Goal: Find contact information: Find contact information

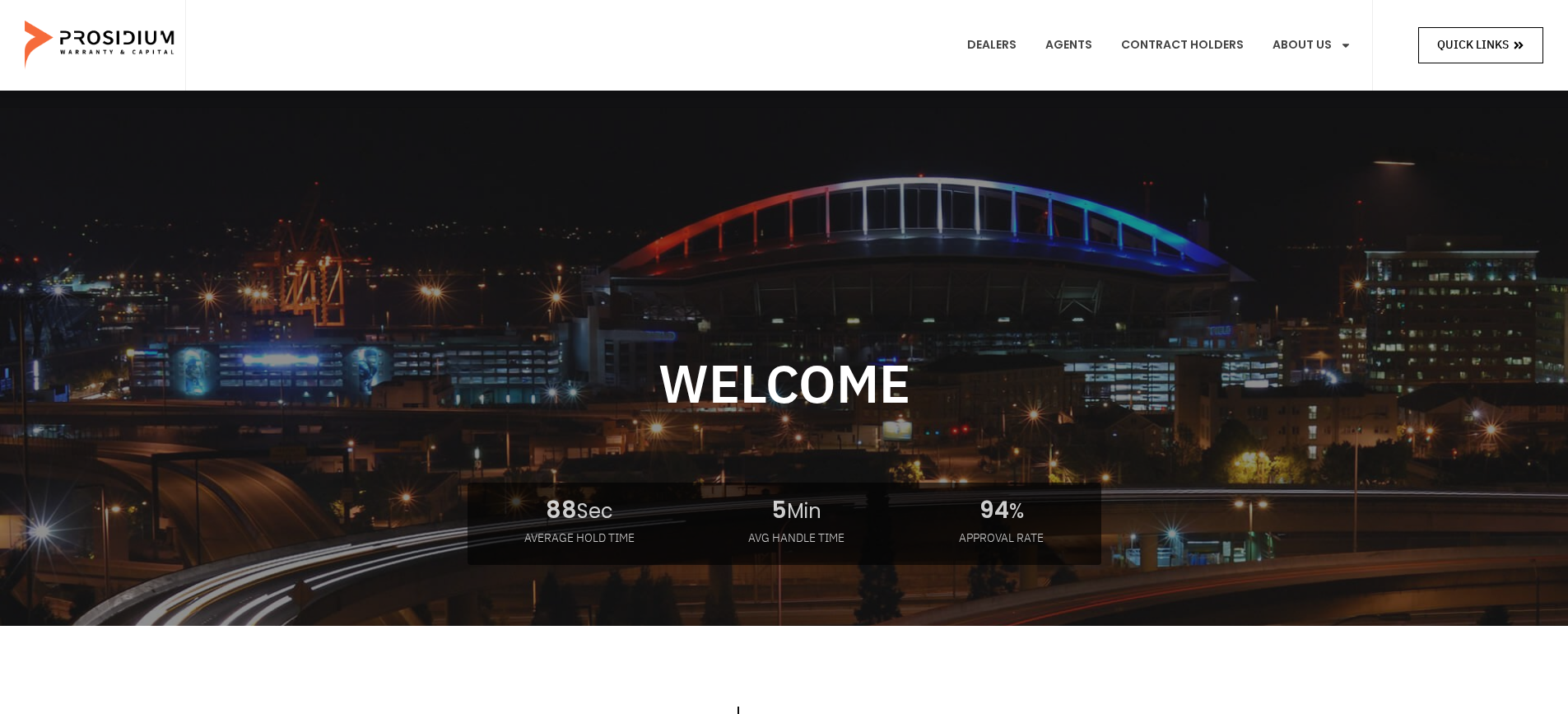
click at [1504, 44] on span "Quick Links" at bounding box center [1472, 44] width 72 height 21
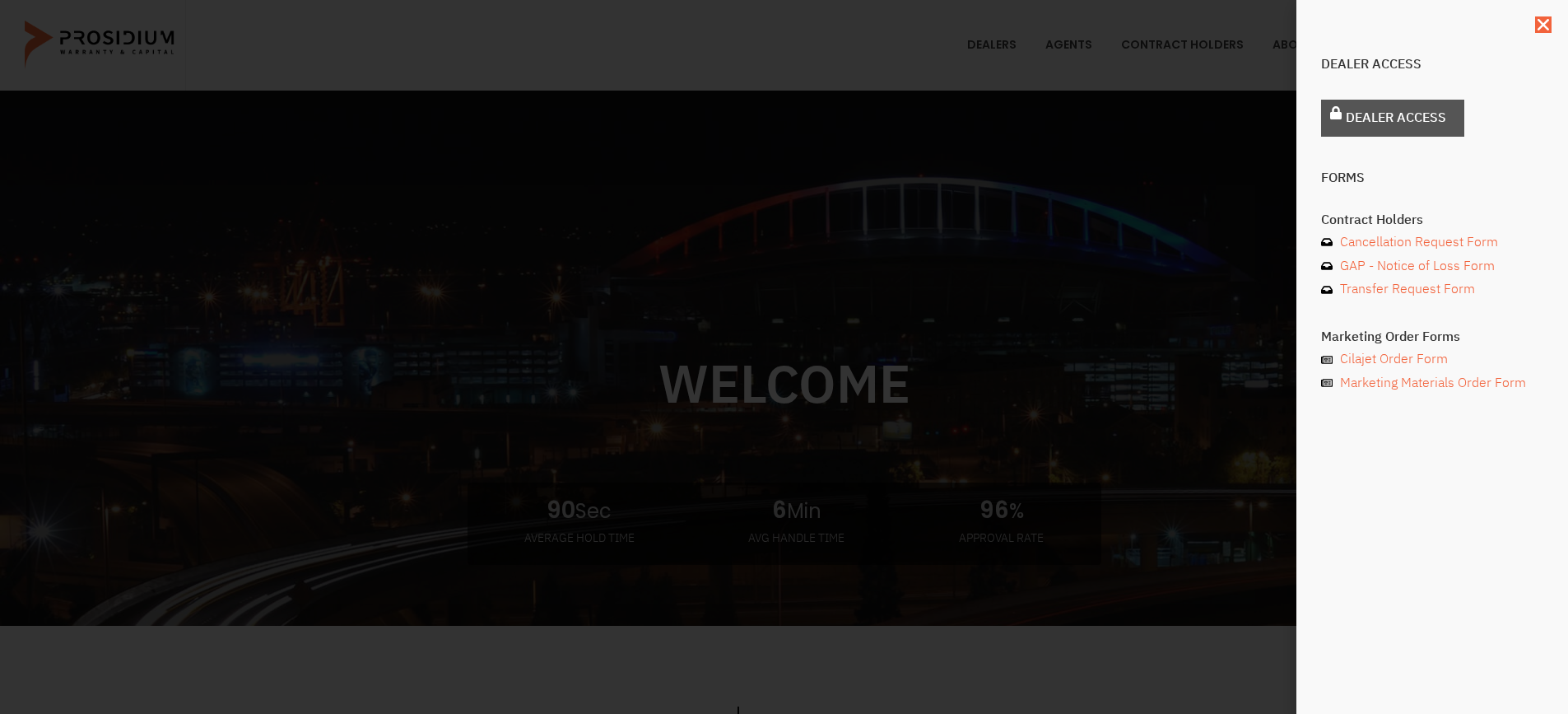
click at [1437, 118] on span "Dealer Access" at bounding box center [1396, 119] width 101 height 24
click at [1536, 21] on icon "Close" at bounding box center [1543, 25] width 17 height 17
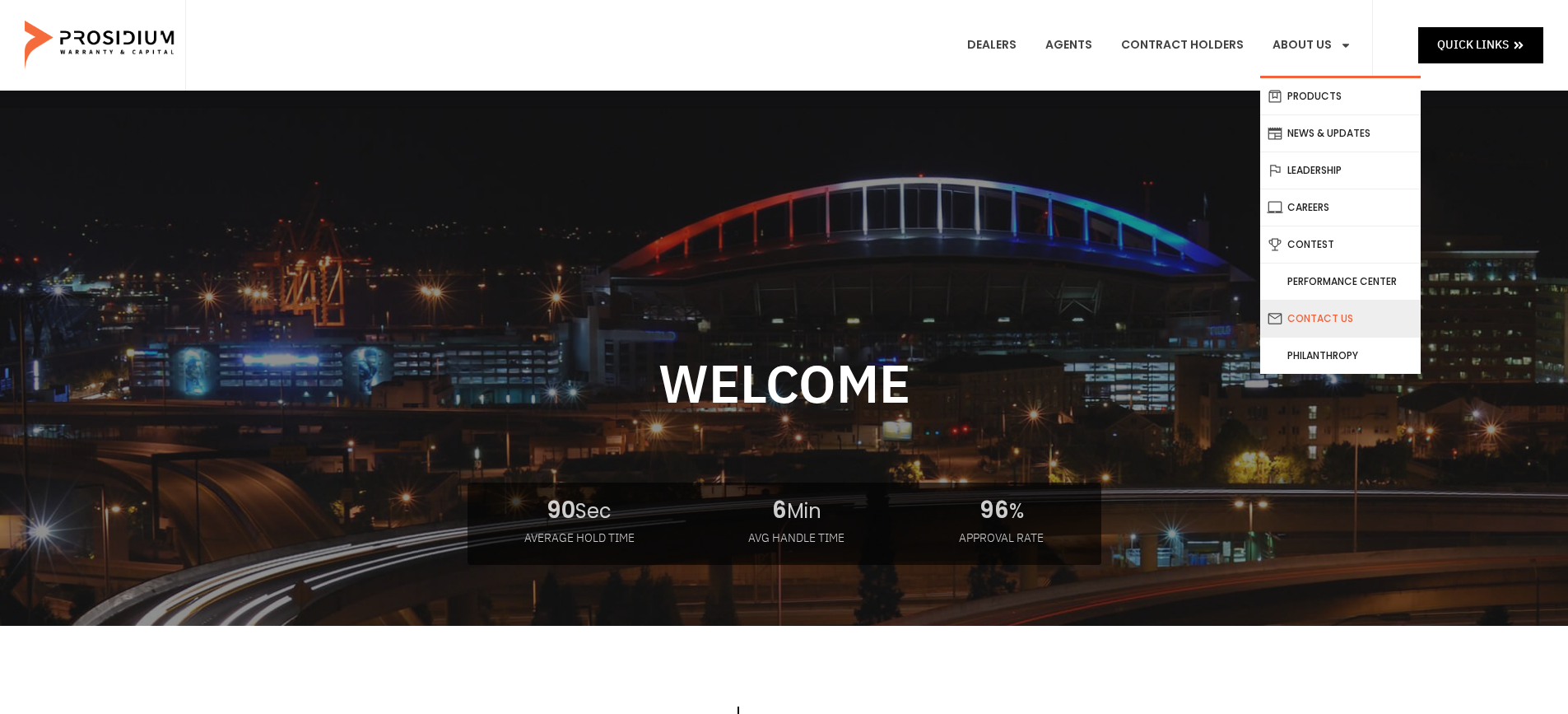
click at [1324, 322] on link "Contact Us" at bounding box center [1340, 318] width 161 height 37
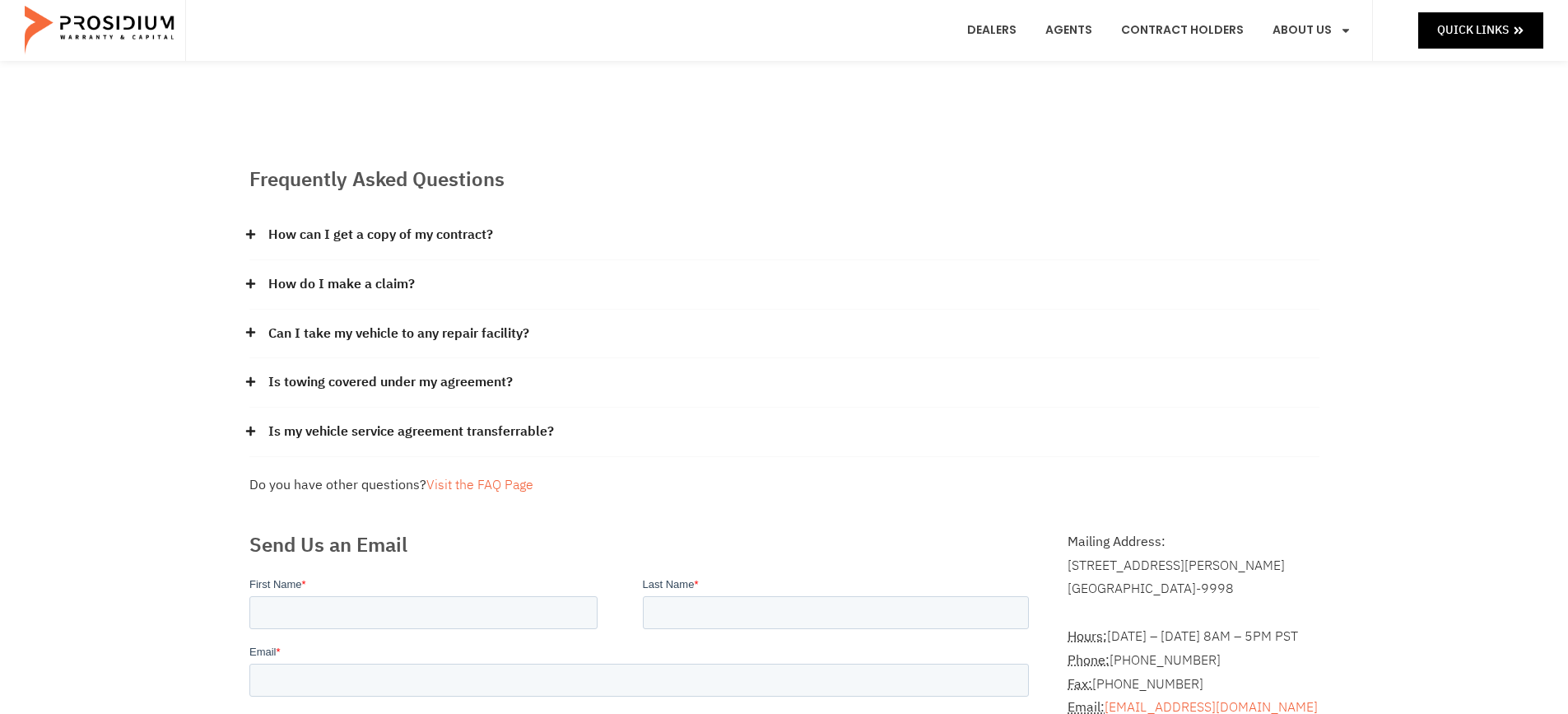
scroll to position [165, 0]
